Goal: Task Accomplishment & Management: Use online tool/utility

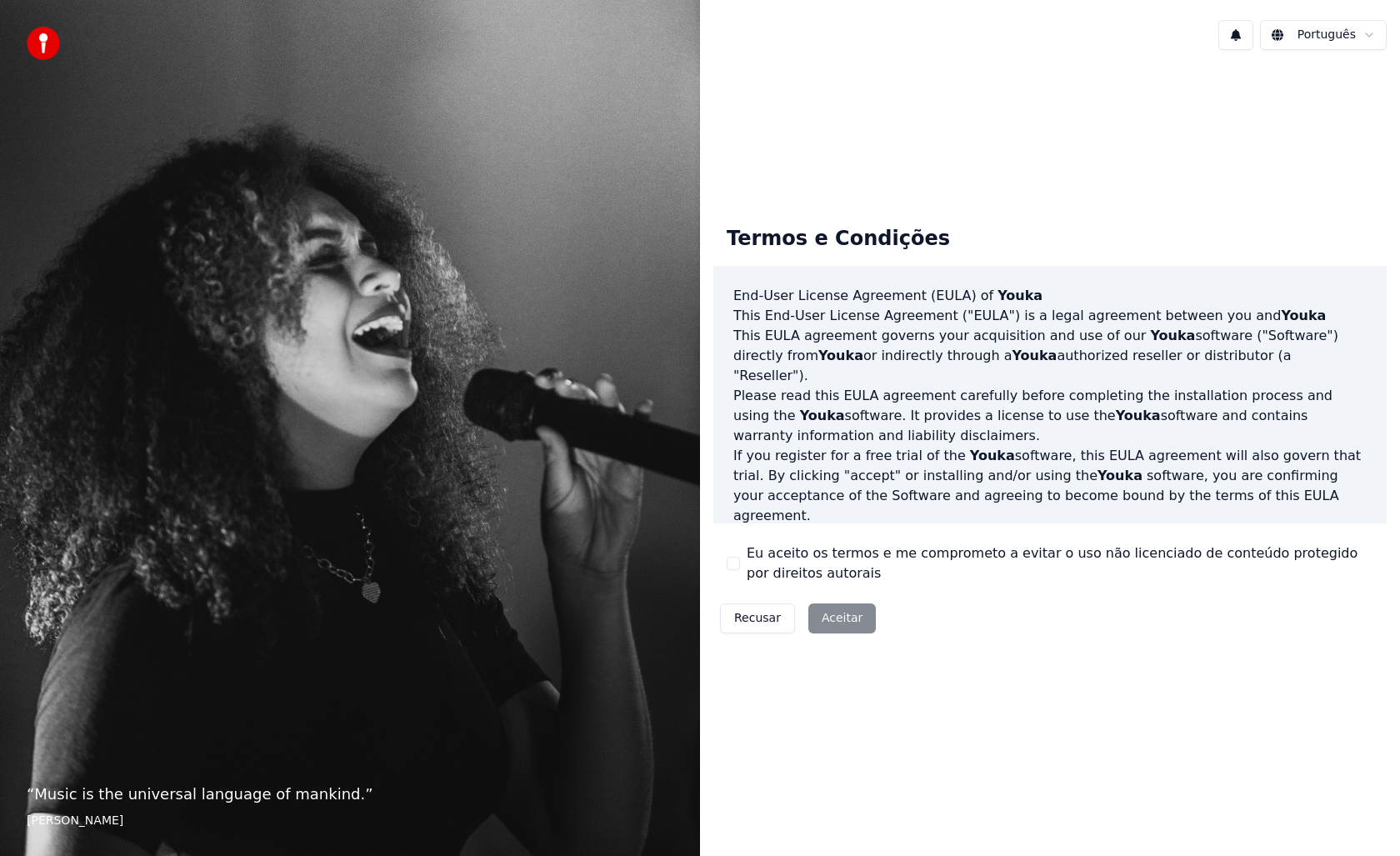
click at [837, 619] on div "Recusar Aceitar" at bounding box center [799, 618] width 169 height 43
click at [996, 648] on div "Termos e Condições End-User License Agreement ([PERSON_NAME]) of Youka This End…" at bounding box center [1050, 425] width 700 height 453
click at [824, 615] on div "Recusar Aceitar" at bounding box center [799, 618] width 169 height 43
click at [824, 616] on div "Recusar Aceitar" at bounding box center [799, 618] width 169 height 43
click at [260, 205] on div "“ Music is the universal language of mankind. ” [PERSON_NAME]" at bounding box center [350, 428] width 700 height 856
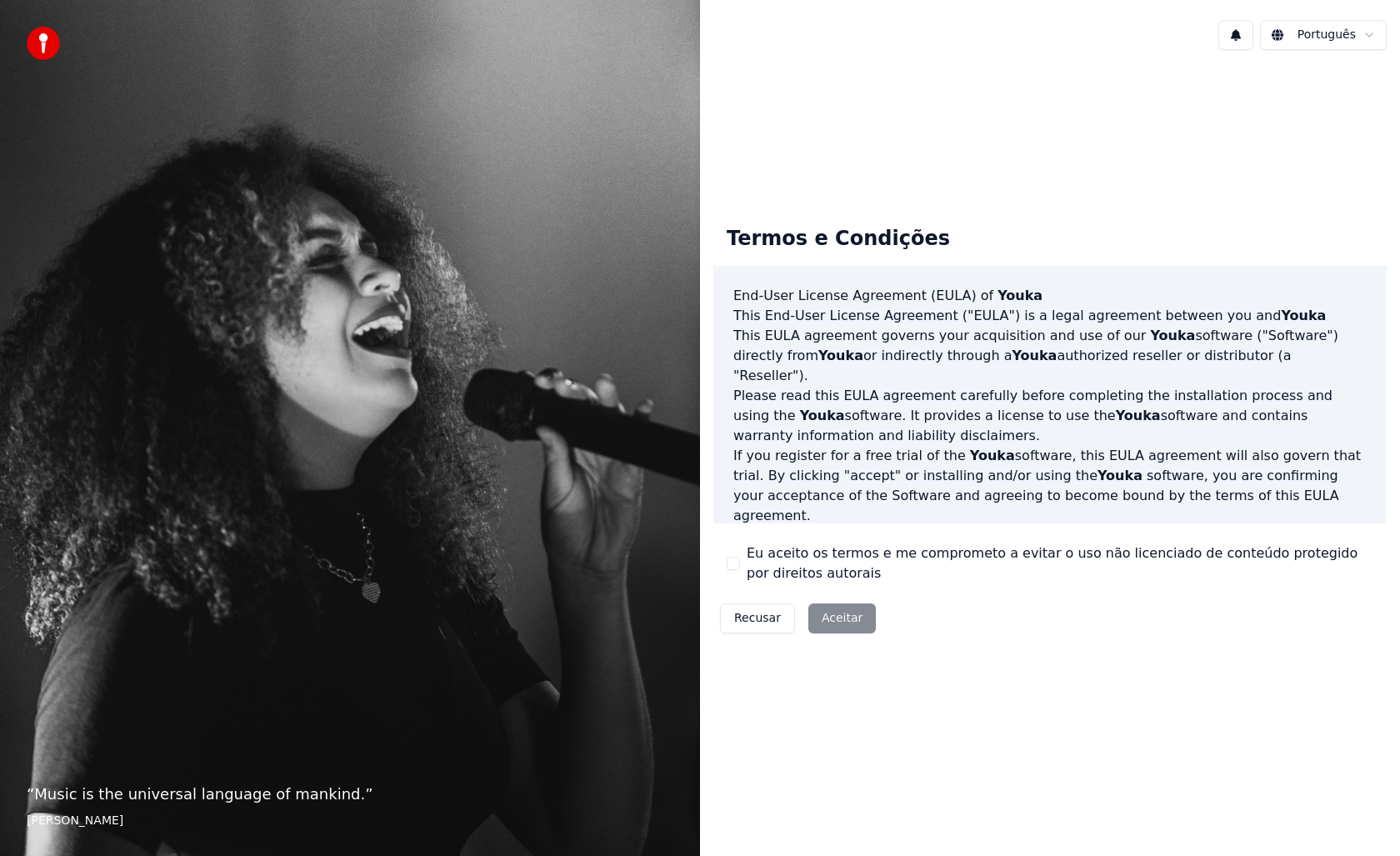
click at [213, 787] on p "“ Music is the universal language of mankind. ”" at bounding box center [351, 794] width 647 height 23
click at [140, 426] on div "“ Music is the universal language of mankind. ” [PERSON_NAME]" at bounding box center [350, 428] width 700 height 856
click at [46, 41] on img at bounding box center [43, 43] width 33 height 33
click at [844, 623] on div "Recusar Aceitar" at bounding box center [799, 618] width 169 height 43
click at [760, 619] on button "Recusar" at bounding box center [757, 617] width 75 height 30
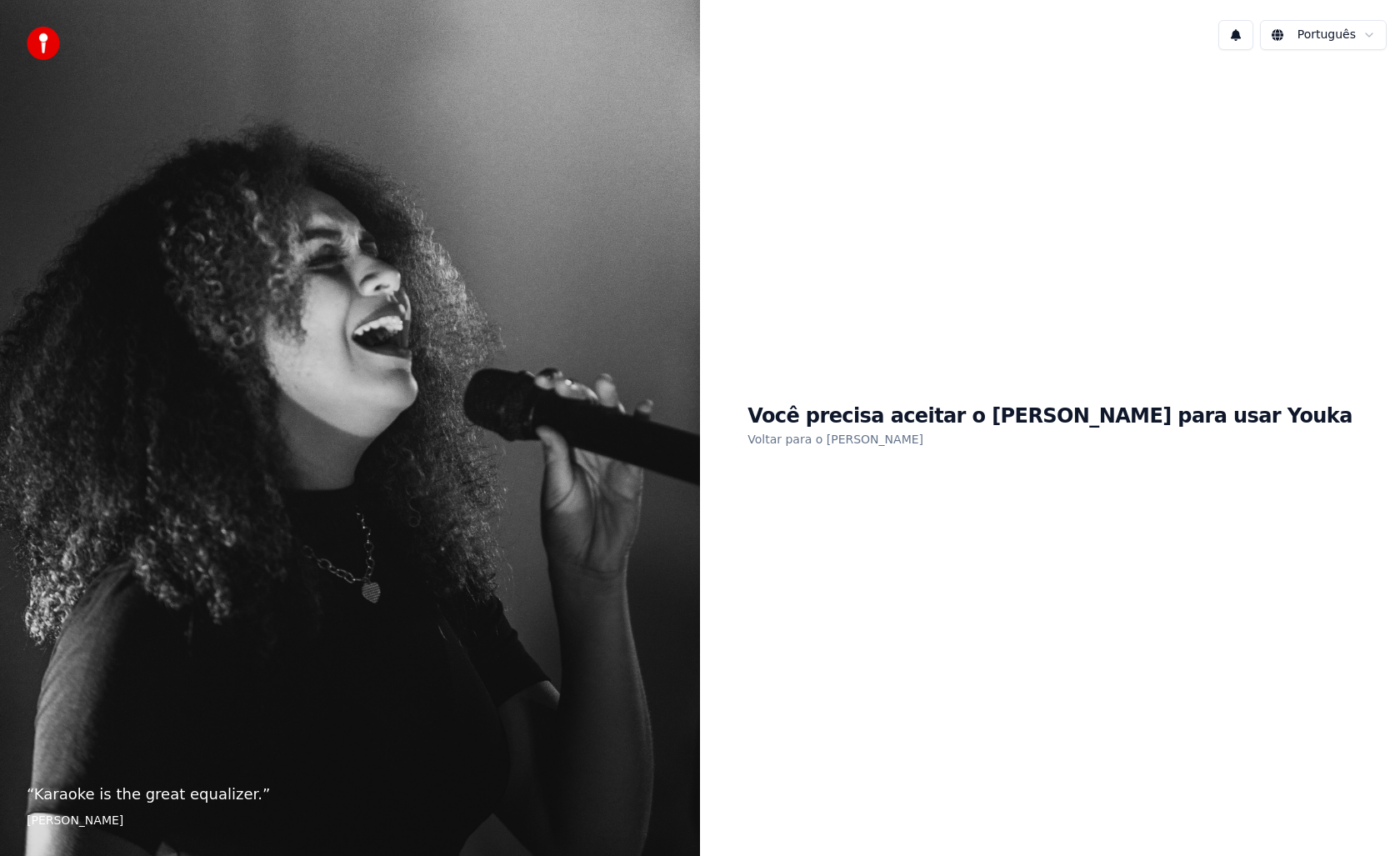
click at [1113, 419] on h1 "Você precisa aceitar o [PERSON_NAME] para usar Youka" at bounding box center [1049, 417] width 605 height 27
click at [970, 503] on div "Você precisa aceitar o [PERSON_NAME] para usar Youka Voltar para o [PERSON_NAME]" at bounding box center [1050, 425] width 700 height 725
click at [897, 448] on link "Voltar para o [PERSON_NAME]" at bounding box center [835, 440] width 176 height 27
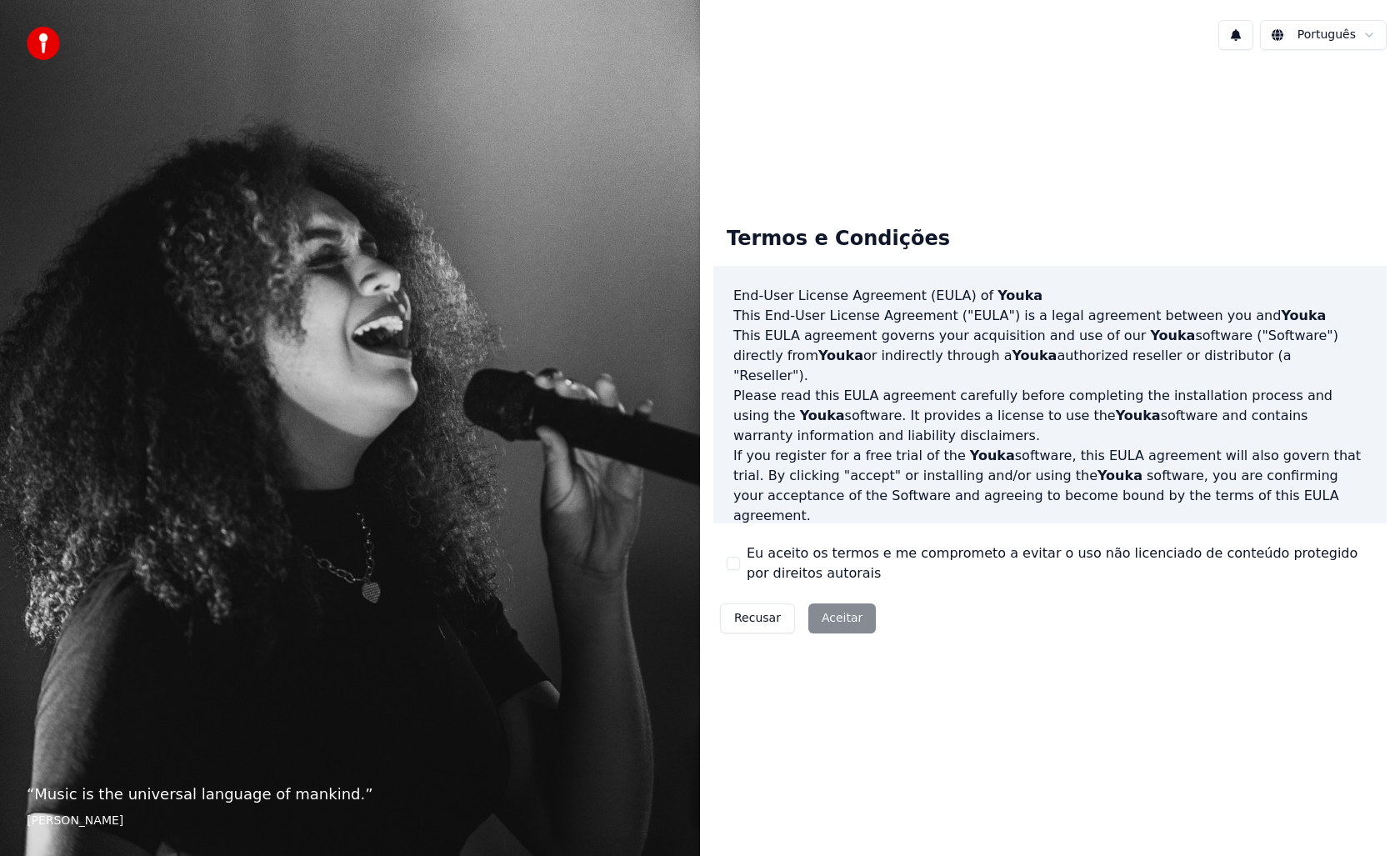
click at [843, 614] on div "Recusar Aceitar" at bounding box center [799, 618] width 169 height 43
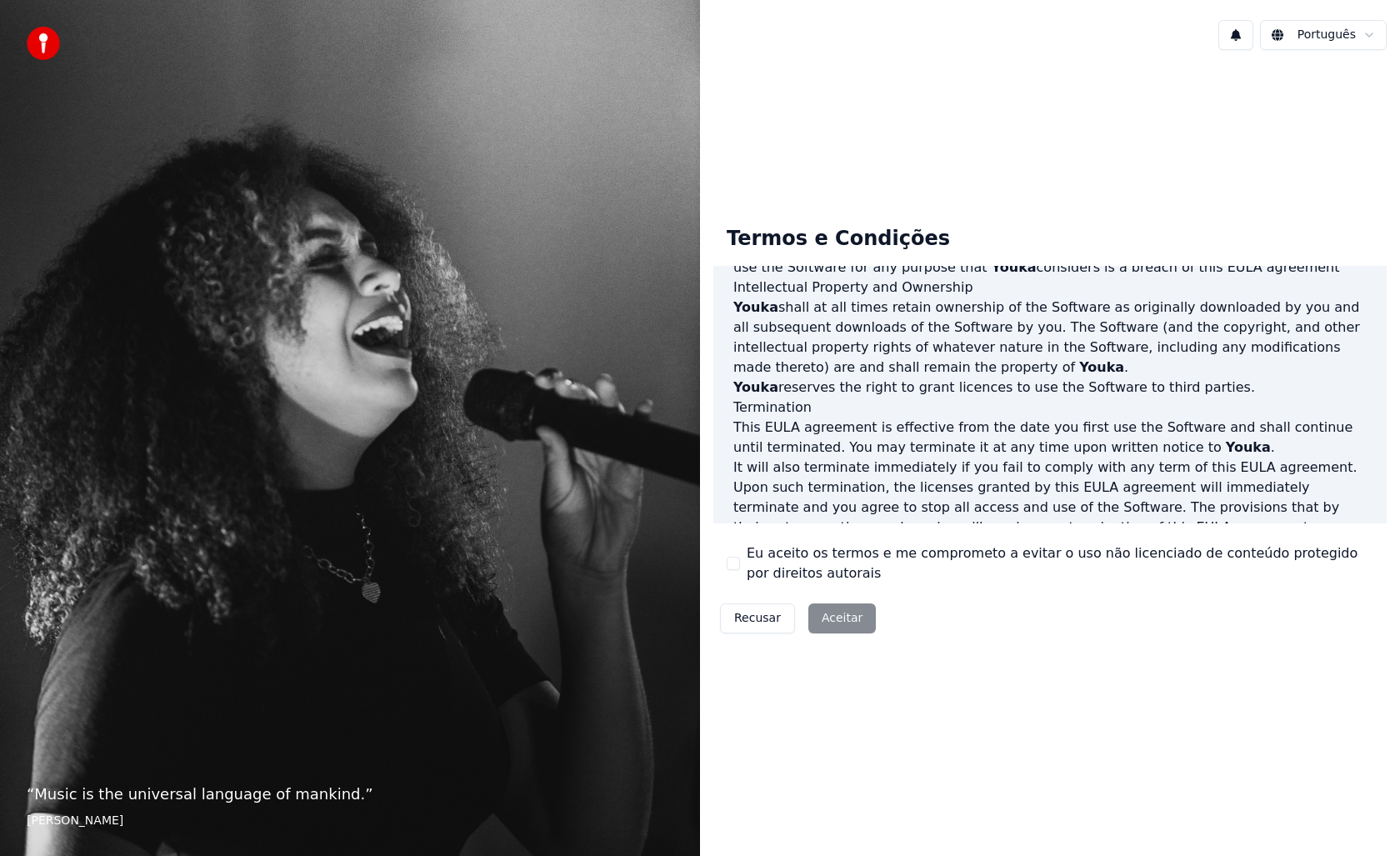
scroll to position [762, 0]
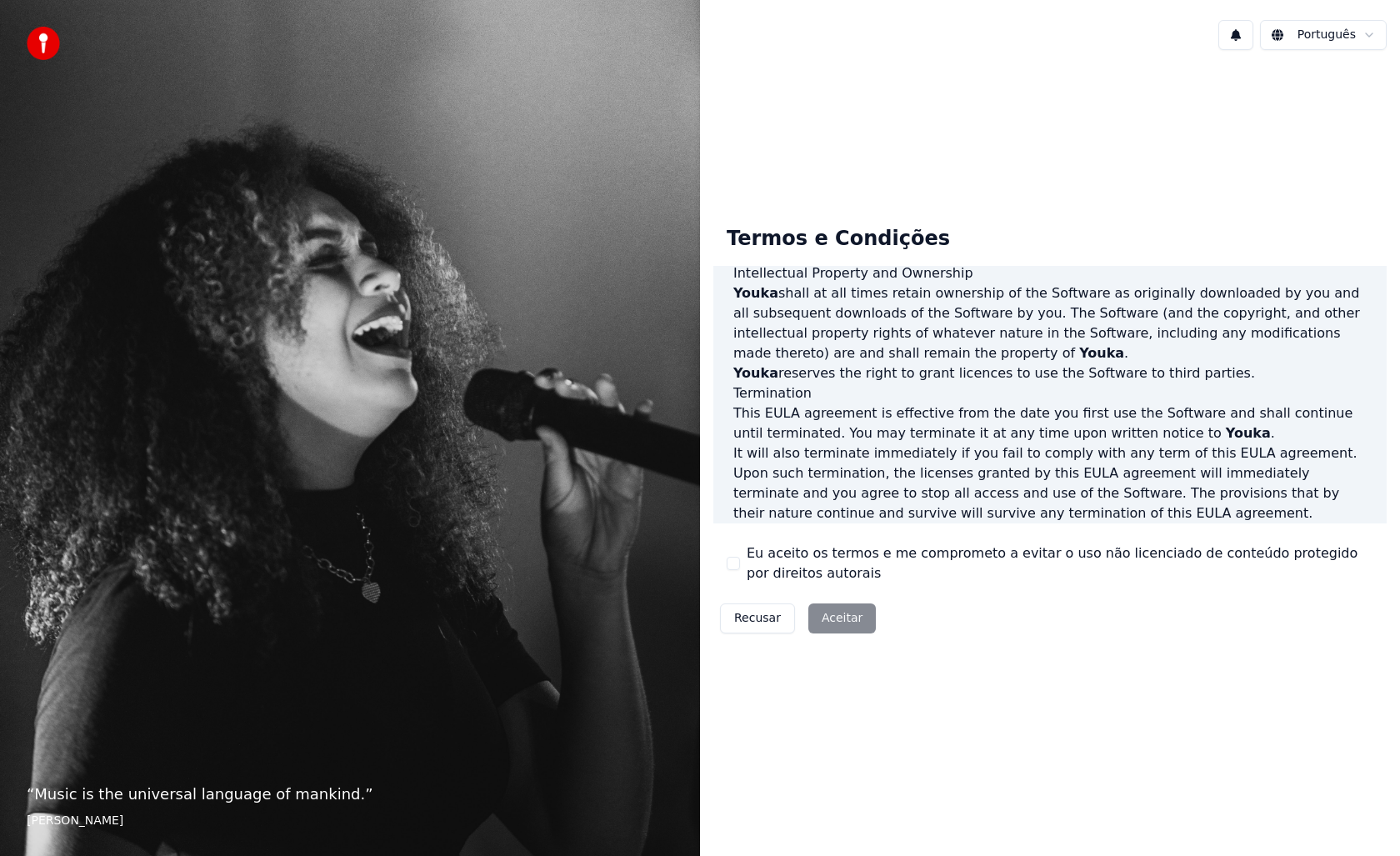
click at [1088, 523] on div "End-User License Agreement ([PERSON_NAME]) of Youka This End-User License Agree…" at bounding box center [1050, 394] width 673 height 257
click at [1114, 543] on p "This [PERSON_NAME] agreement, and any dispute arising out of or in connection w…" at bounding box center [1050, 563] width 634 height 40
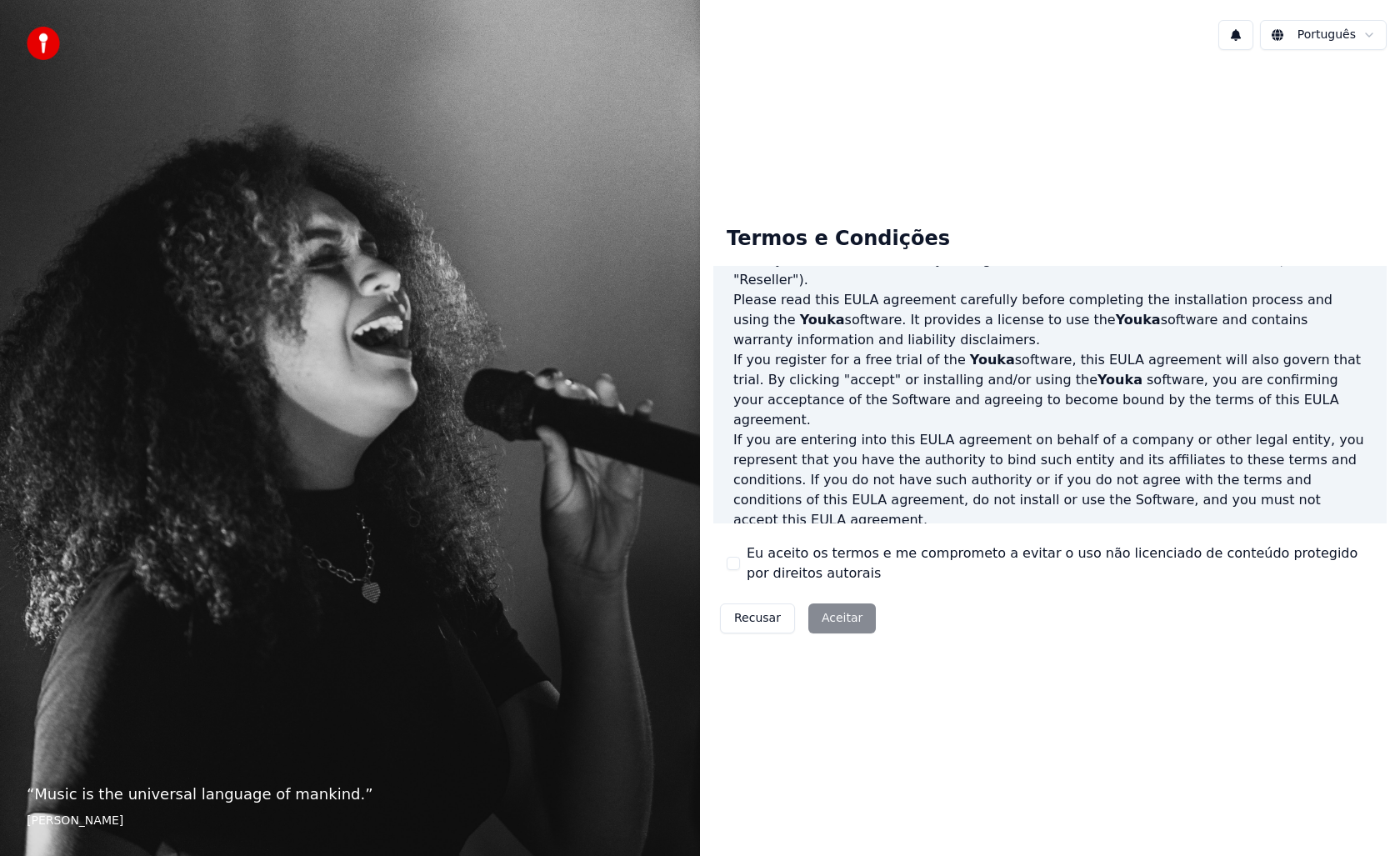
scroll to position [0, 0]
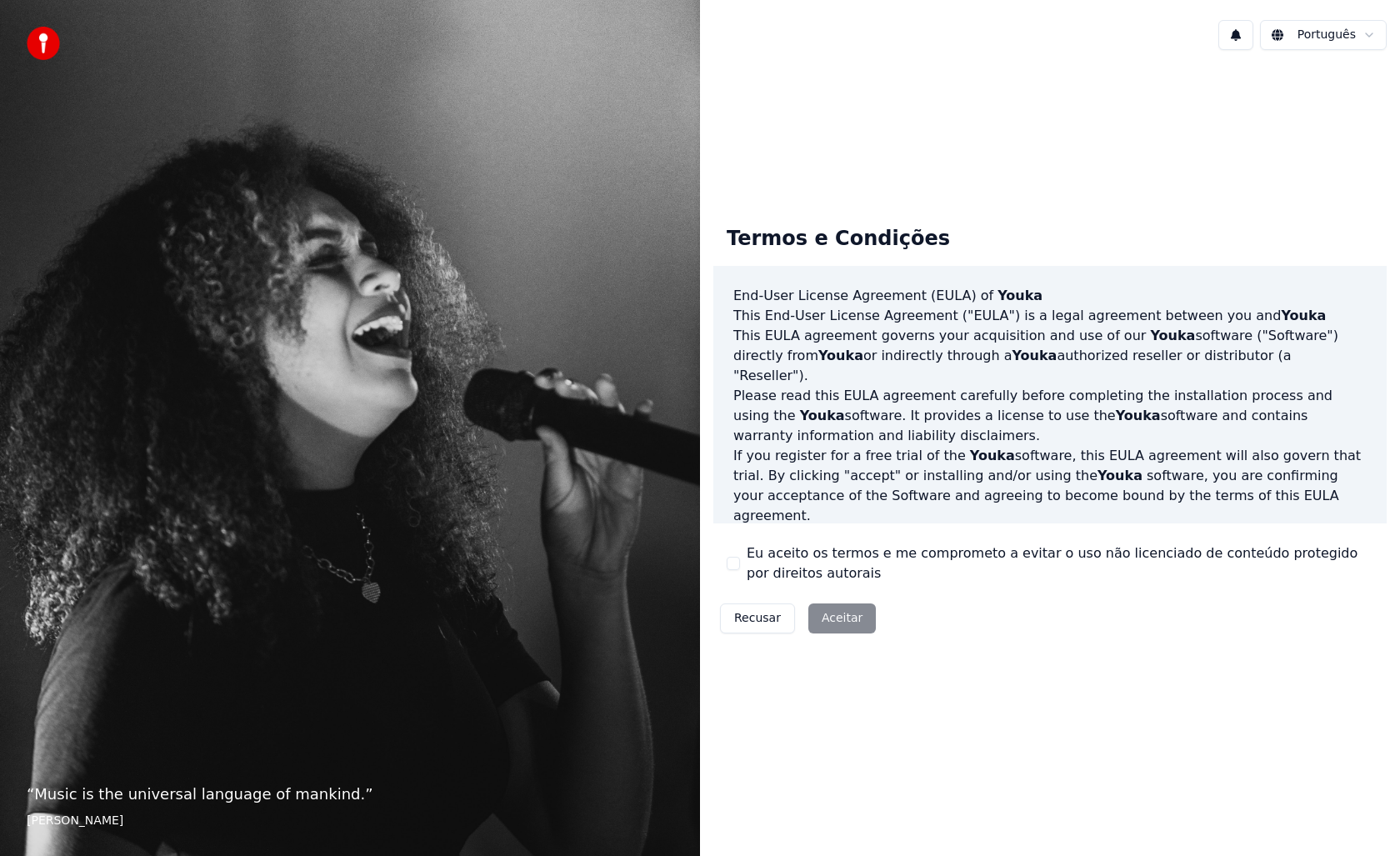
click at [832, 614] on div "Recusar Aceitar" at bounding box center [799, 618] width 169 height 43
click at [832, 623] on div "Recusar Aceitar" at bounding box center [799, 618] width 169 height 43
click at [1313, 39] on html "“ Music is the universal language of mankind. ” [PERSON_NAME] Português Termos …" at bounding box center [700, 428] width 1400 height 856
click at [1136, 53] on html "“ Music is the universal language of mankind. ” [PERSON_NAME] Português Termos …" at bounding box center [700, 428] width 1400 height 856
